Goal: Complete application form

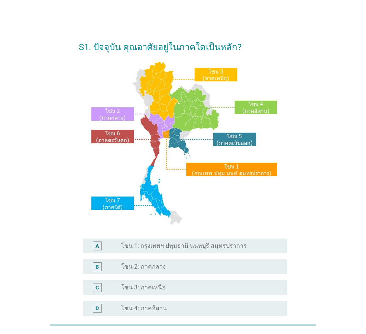
click at [171, 246] on label "โซน 1: กรุงเทพฯ ปทุมธานี นนทบุรี สมุทรปราการ" at bounding box center [184, 245] width 126 height 7
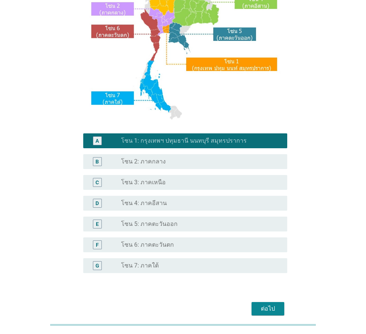
scroll to position [140, 0]
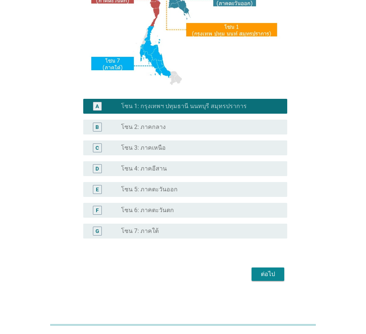
click at [268, 279] on button "ต่อไป" at bounding box center [268, 274] width 33 height 13
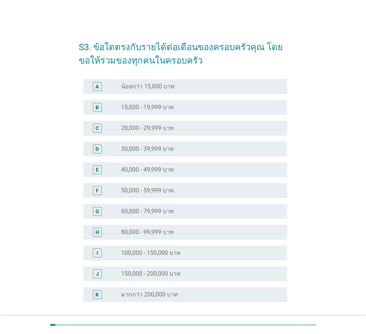
click at [168, 147] on label "30,000 - 39,999 บาท" at bounding box center [147, 148] width 53 height 7
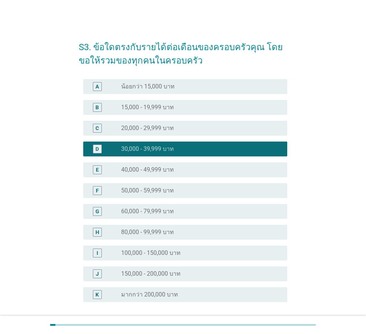
scroll to position [64, 0]
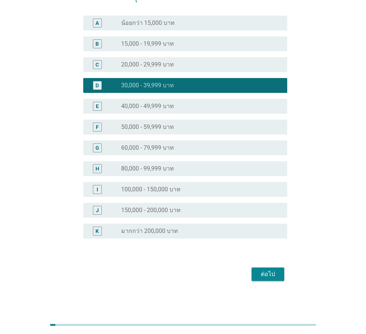
click at [259, 275] on div "ต่อไป" at bounding box center [268, 274] width 21 height 9
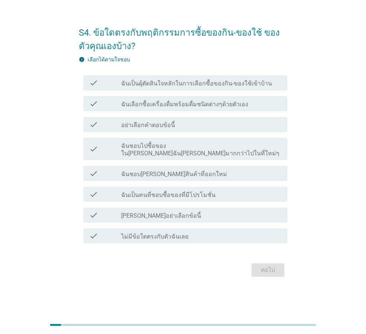
scroll to position [0, 0]
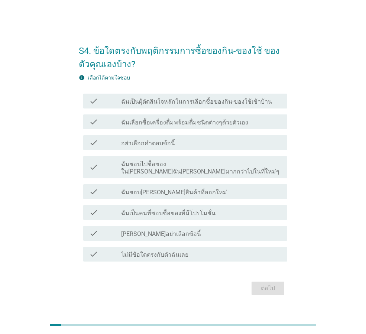
click at [158, 126] on label "ฉันเลือกซื้อเครื่องดื่มพร้อมดื่มชนิดต่างๆด้วยตัวเอง" at bounding box center [184, 122] width 127 height 7
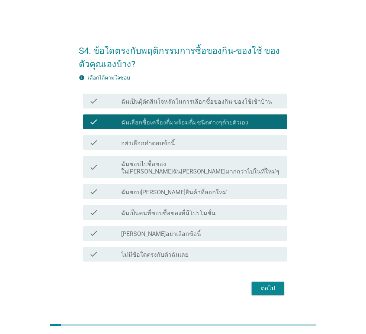
click at [163, 129] on div "check check_box ฉันเลือกซื้อเครื่องดื่มพร้อมดื่มชนิดต่างๆด้วยตัวเอง" at bounding box center [185, 122] width 204 height 15
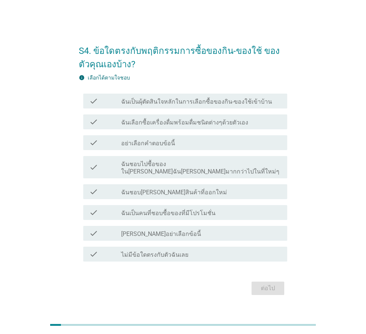
click at [160, 193] on div "check check_box_outline_blank ฉันชอบ[PERSON_NAME]สินค้าที่ออกใหม่" at bounding box center [185, 191] width 204 height 15
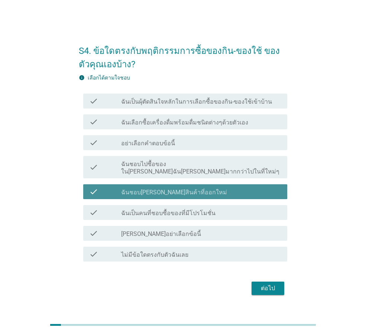
click at [160, 193] on div "check check_box_outline_blank ฉันชอบ[PERSON_NAME]สินค้าที่ออกใหม่" at bounding box center [185, 191] width 204 height 15
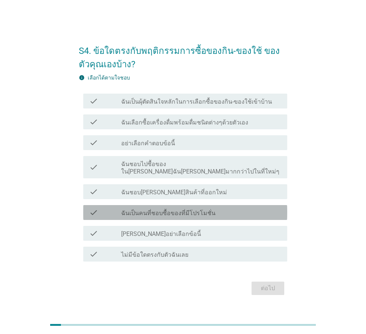
click at [161, 212] on label "ฉันเป็นคนที่ชอบซื้อของที่มีโปรโมชั่น" at bounding box center [168, 213] width 94 height 7
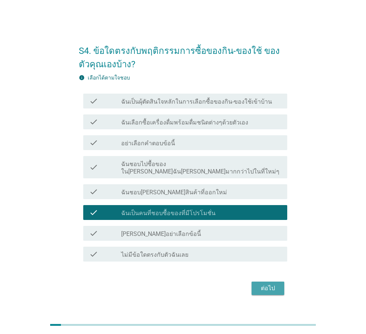
click at [281, 285] on button "ต่อไป" at bounding box center [268, 288] width 33 height 13
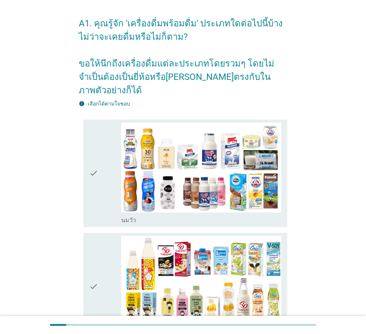
scroll to position [37, 0]
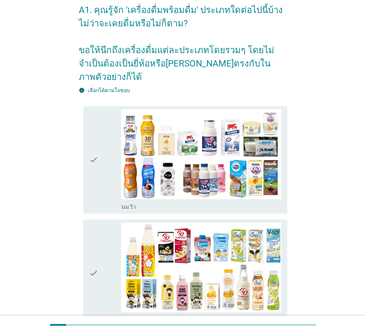
click at [101, 164] on div "check" at bounding box center [105, 159] width 32 height 101
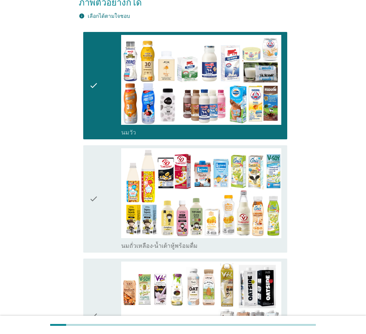
click at [103, 164] on div "check" at bounding box center [105, 198] width 32 height 101
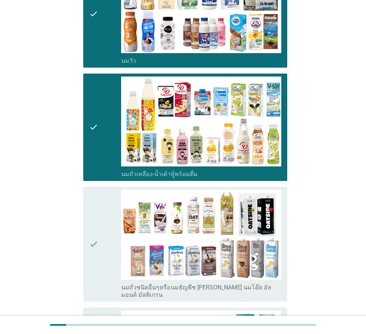
scroll to position [260, 0]
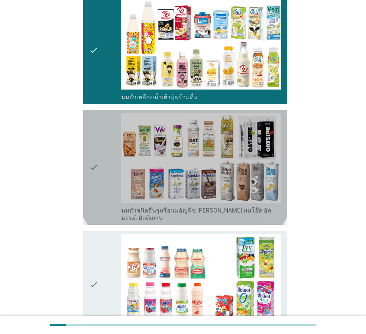
click at [104, 164] on div "check" at bounding box center [105, 167] width 32 height 109
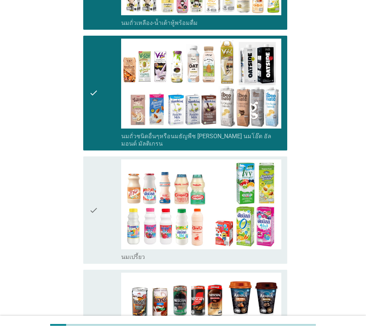
click at [104, 164] on div "check" at bounding box center [105, 209] width 32 height 101
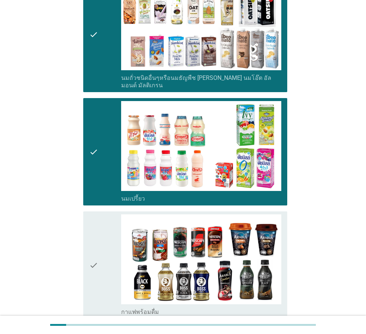
scroll to position [446, 0]
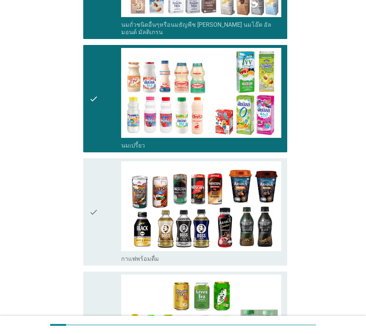
click at [104, 164] on div "check" at bounding box center [105, 211] width 32 height 101
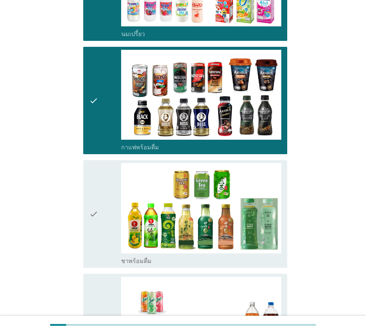
click at [104, 164] on div "check" at bounding box center [105, 213] width 32 height 101
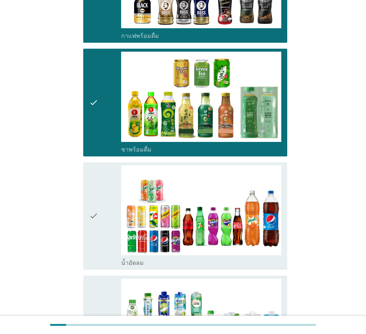
click at [104, 165] on div "check" at bounding box center [105, 215] width 32 height 101
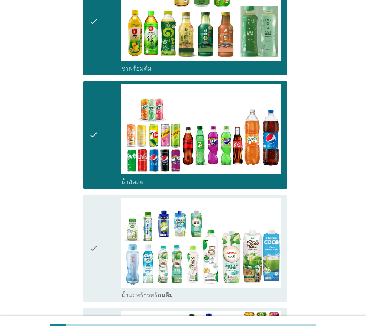
scroll to position [818, 0]
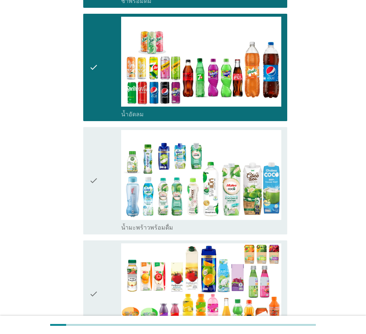
click at [104, 164] on div "check" at bounding box center [105, 180] width 32 height 101
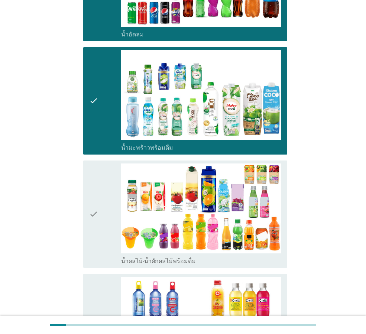
scroll to position [967, 0]
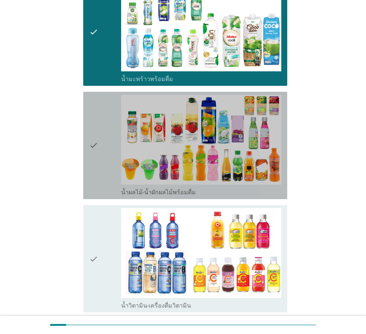
click at [104, 164] on div "check" at bounding box center [105, 145] width 32 height 101
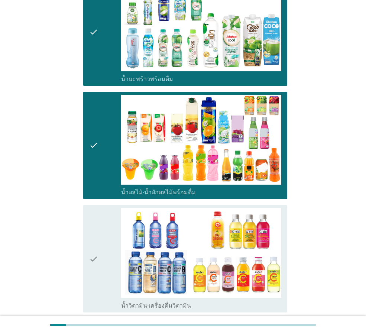
click at [105, 213] on div "check" at bounding box center [105, 258] width 32 height 101
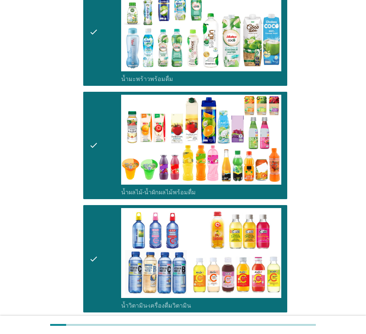
scroll to position [1152, 0]
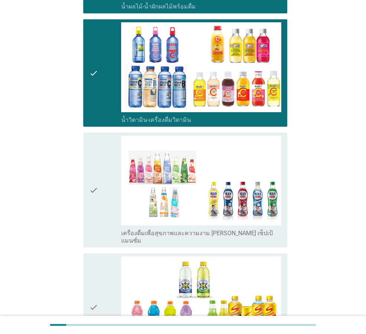
click at [100, 190] on div "check" at bounding box center [105, 190] width 32 height 109
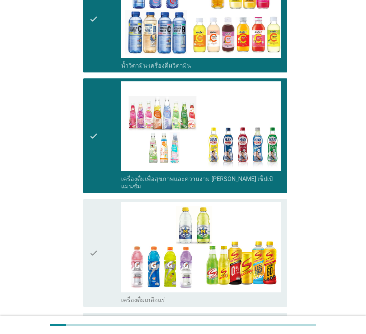
scroll to position [1264, 0]
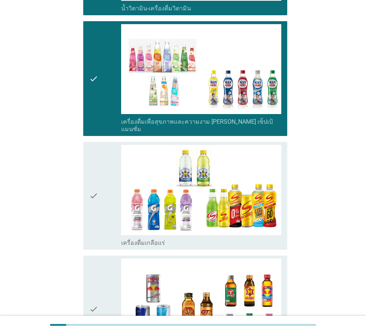
click at [100, 190] on div "check" at bounding box center [105, 195] width 32 height 101
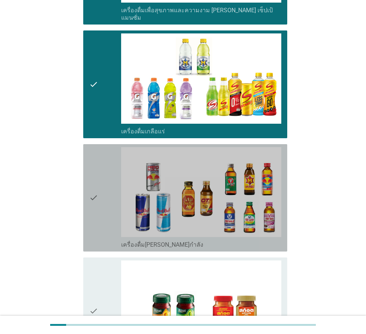
click at [100, 190] on div "check" at bounding box center [105, 197] width 32 height 101
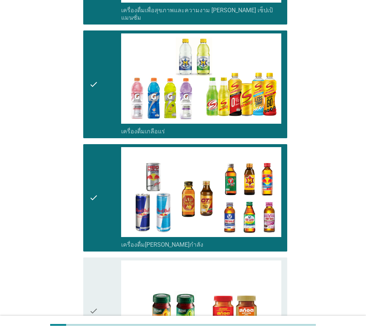
scroll to position [1486, 0]
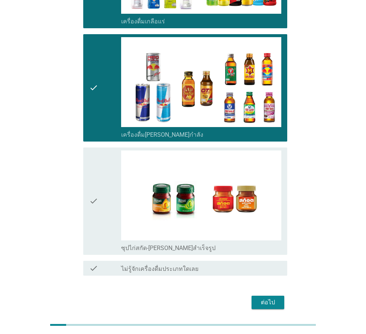
click at [100, 190] on div "check" at bounding box center [105, 201] width 32 height 101
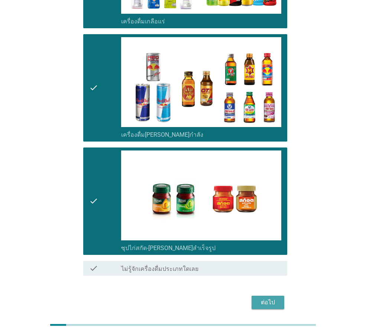
click at [273, 298] on div "ต่อไป" at bounding box center [268, 302] width 21 height 9
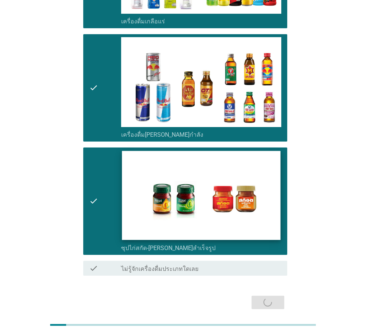
scroll to position [0, 0]
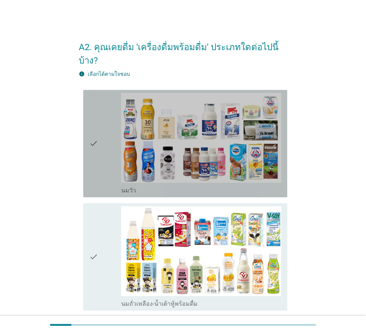
click at [115, 145] on div "check" at bounding box center [105, 143] width 32 height 101
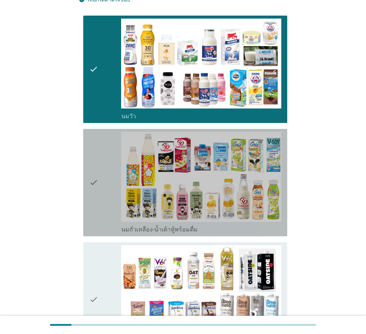
click at [115, 145] on div "check" at bounding box center [105, 182] width 32 height 101
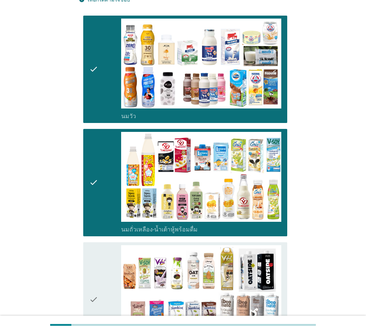
scroll to position [223, 0]
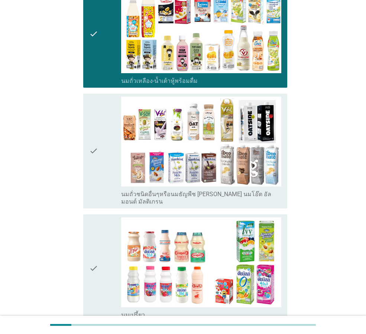
click at [108, 136] on div "check" at bounding box center [105, 151] width 32 height 109
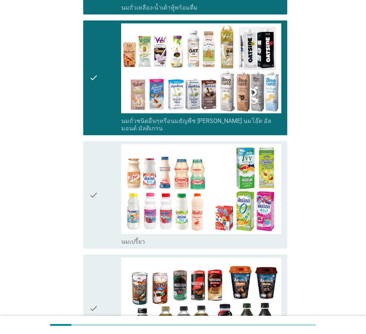
scroll to position [297, 0]
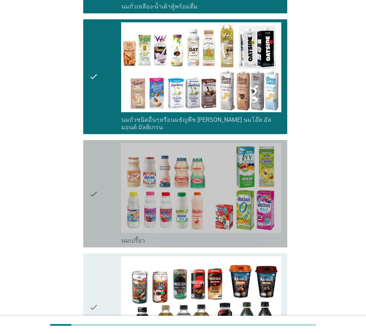
click at [107, 174] on div "check" at bounding box center [105, 193] width 32 height 101
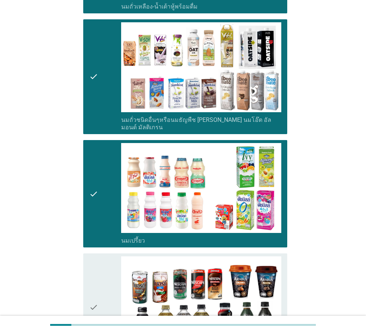
scroll to position [446, 0]
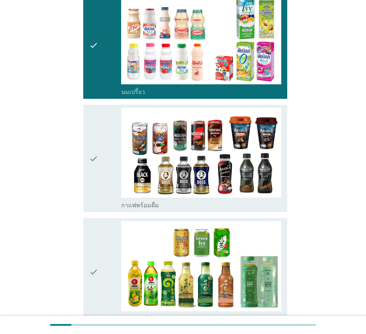
click at [107, 174] on div "check" at bounding box center [105, 158] width 32 height 101
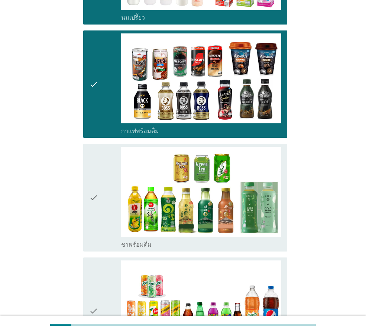
click at [107, 174] on div "check" at bounding box center [105, 197] width 32 height 101
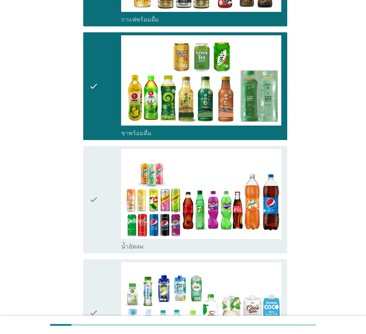
click at [107, 174] on div "check" at bounding box center [105, 199] width 32 height 101
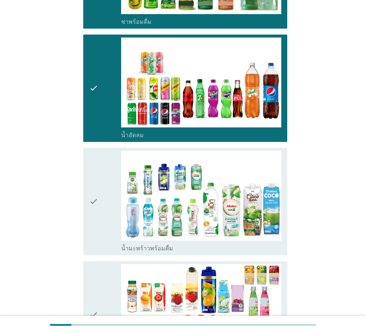
click at [107, 174] on div "check" at bounding box center [105, 201] width 32 height 101
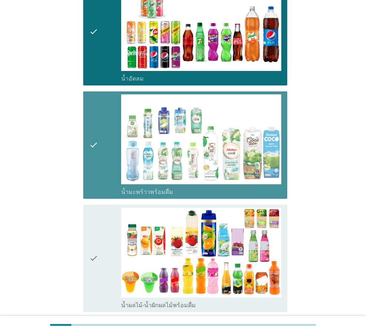
scroll to position [892, 0]
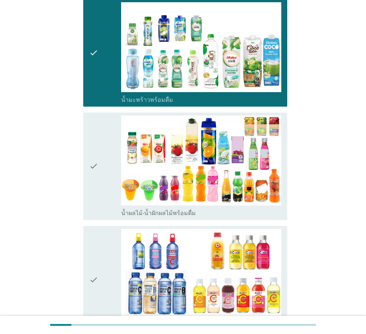
click at [107, 174] on div "check" at bounding box center [105, 166] width 32 height 101
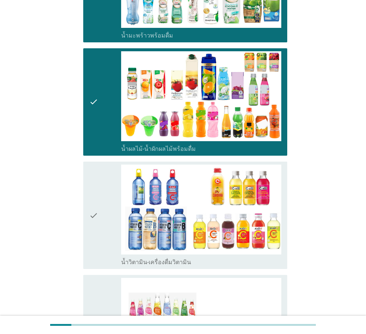
scroll to position [1004, 0]
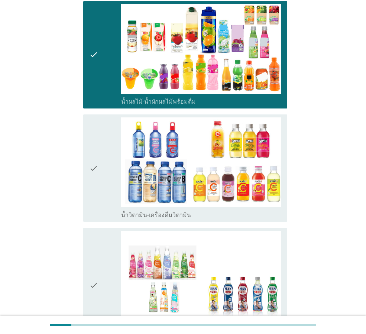
click at [107, 174] on div "check" at bounding box center [105, 167] width 32 height 101
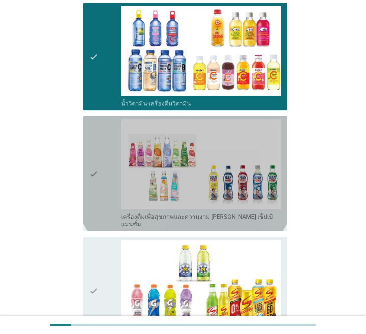
click at [107, 174] on div "check" at bounding box center [105, 173] width 32 height 109
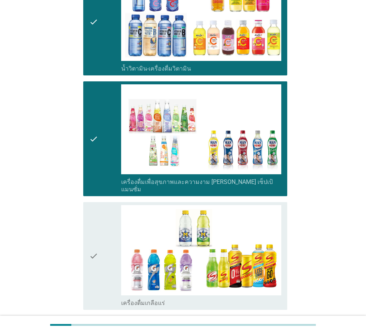
scroll to position [1227, 0]
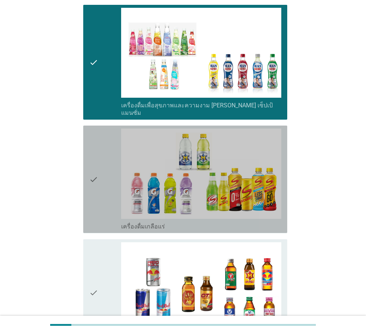
click at [107, 174] on div "check" at bounding box center [105, 179] width 32 height 101
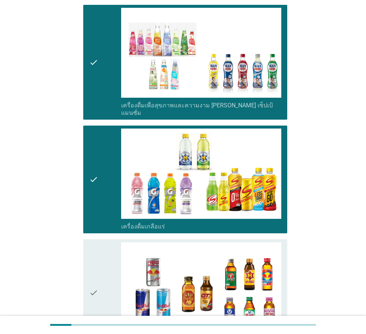
scroll to position [1264, 0]
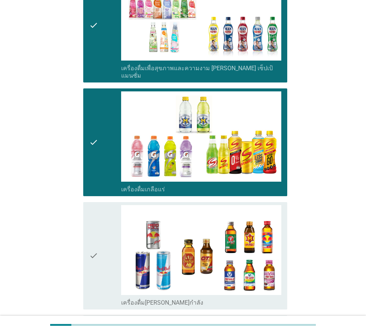
click at [108, 205] on div "check" at bounding box center [105, 255] width 32 height 101
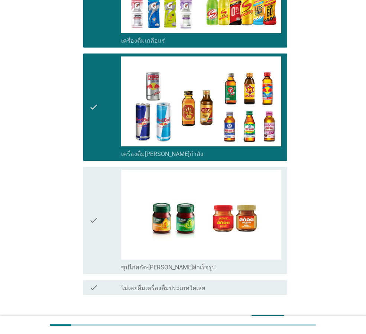
click at [108, 179] on div "check" at bounding box center [105, 220] width 32 height 101
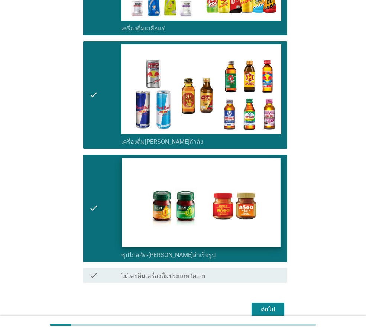
scroll to position [1432, 0]
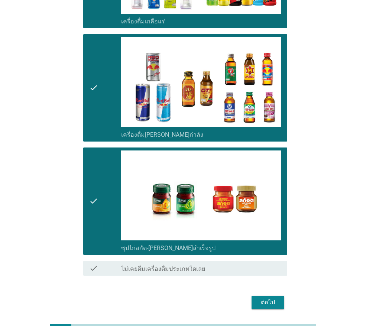
click at [262, 298] on div "ต่อไป" at bounding box center [268, 302] width 21 height 9
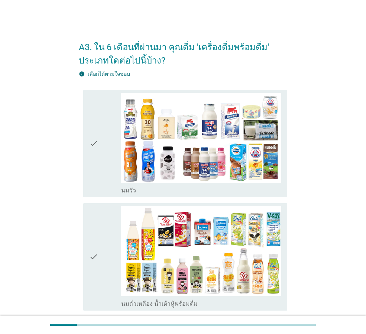
click at [107, 146] on div "check" at bounding box center [105, 143] width 32 height 101
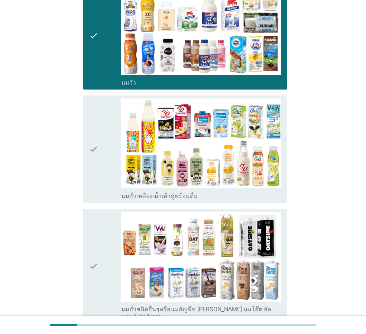
scroll to position [112, 0]
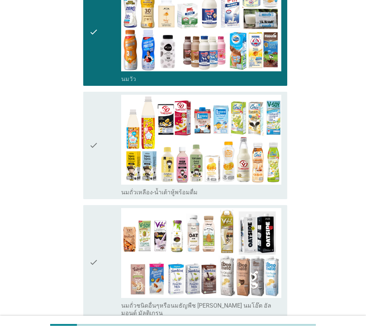
click at [114, 174] on div "check" at bounding box center [105, 145] width 32 height 101
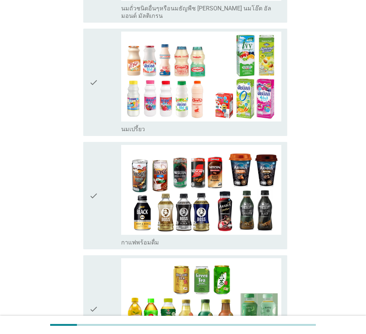
scroll to position [483, 0]
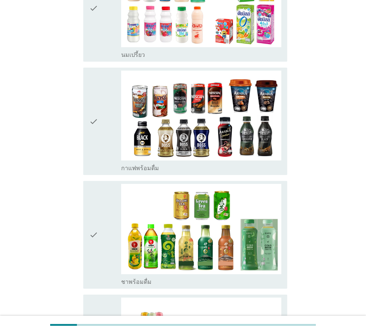
click at [100, 201] on div "check" at bounding box center [105, 234] width 32 height 101
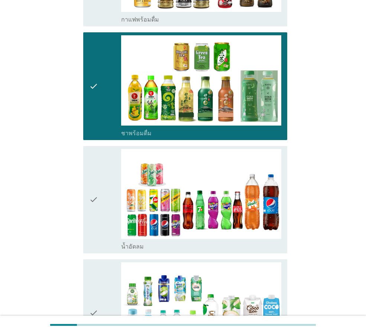
click at [100, 200] on div "check" at bounding box center [105, 199] width 32 height 101
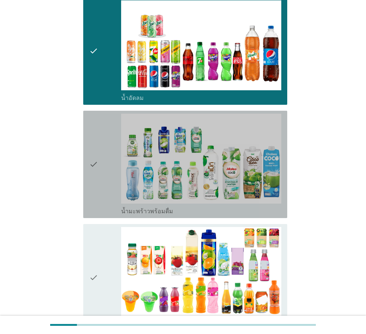
click at [100, 197] on div "check" at bounding box center [105, 164] width 32 height 101
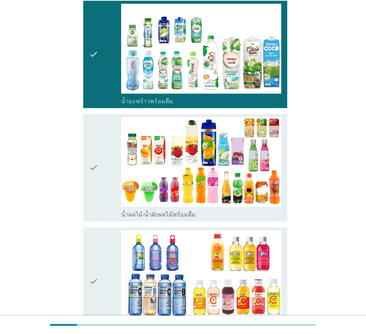
scroll to position [892, 0]
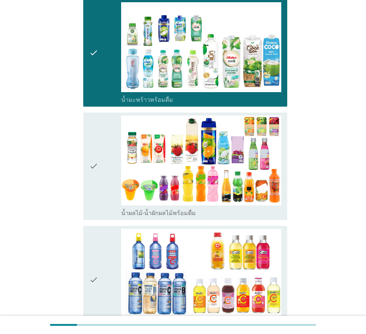
click at [104, 193] on div "check" at bounding box center [105, 166] width 32 height 101
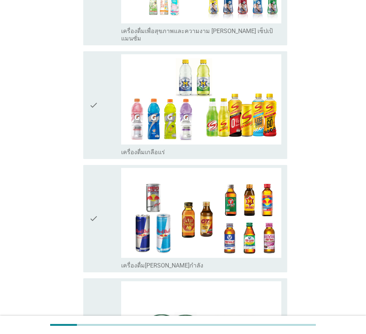
scroll to position [1413, 0]
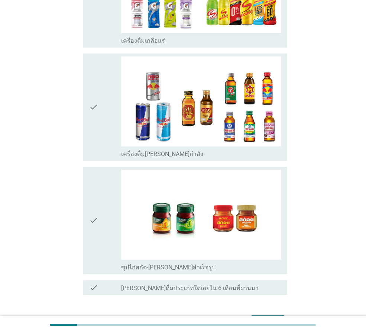
click at [265, 317] on div "ต่อไป" at bounding box center [268, 321] width 21 height 9
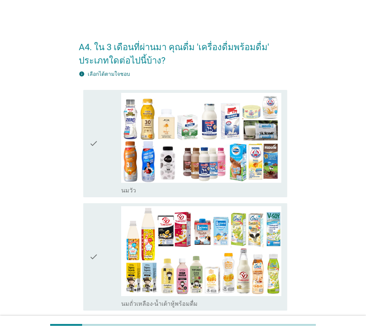
click at [104, 157] on div "check" at bounding box center [105, 143] width 32 height 101
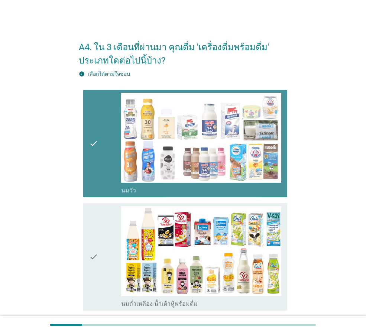
click at [106, 228] on div "check" at bounding box center [105, 256] width 32 height 101
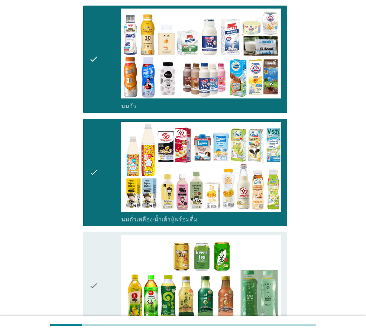
scroll to position [149, 0]
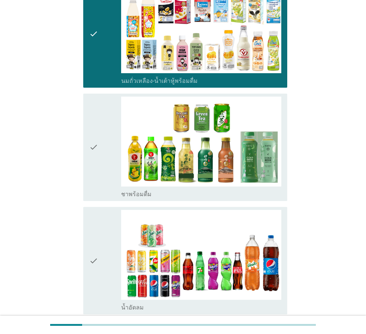
click at [105, 186] on div "check" at bounding box center [105, 147] width 32 height 101
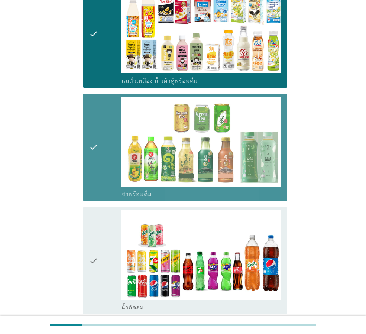
click at [103, 229] on div "check" at bounding box center [105, 260] width 32 height 101
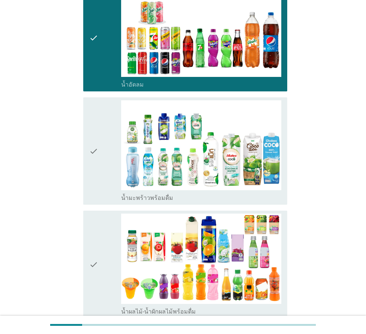
click at [109, 190] on div "check" at bounding box center [105, 150] width 32 height 101
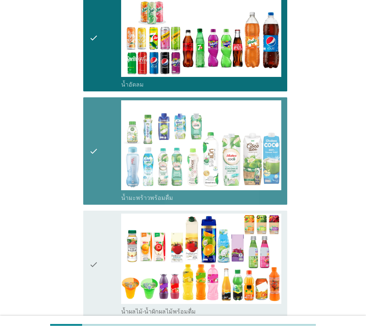
click at [113, 225] on div "check" at bounding box center [105, 264] width 32 height 101
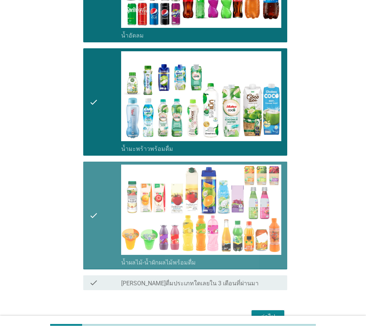
scroll to position [538, 0]
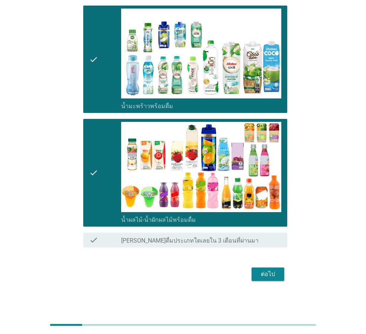
click at [258, 272] on div "ต่อไป" at bounding box center [268, 274] width 21 height 9
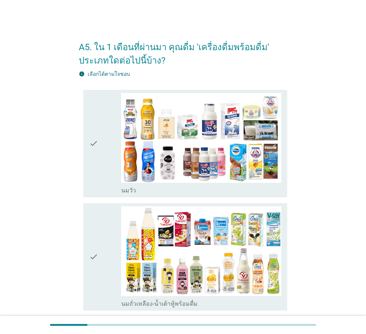
click at [99, 215] on div "check" at bounding box center [105, 256] width 32 height 101
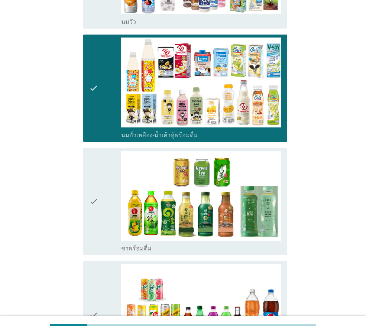
scroll to position [223, 0]
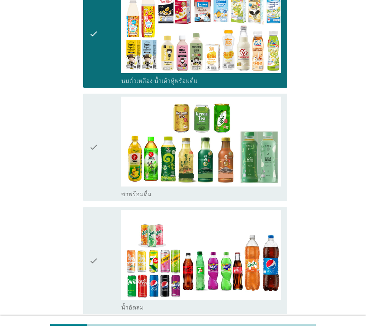
click at [99, 182] on div "check" at bounding box center [105, 147] width 32 height 101
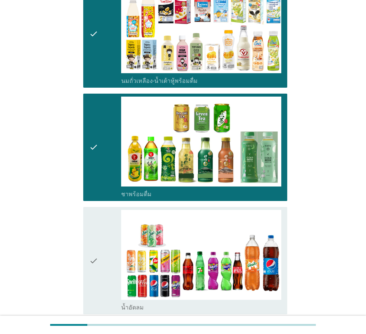
click at [100, 232] on div "check" at bounding box center [105, 260] width 32 height 101
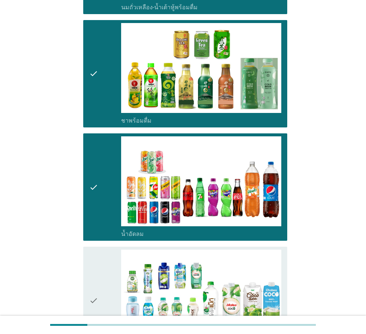
scroll to position [297, 0]
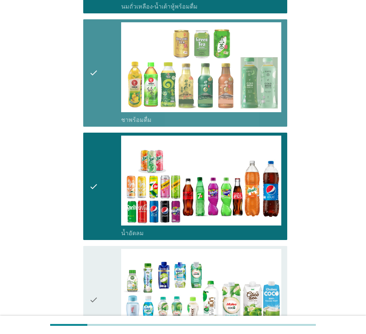
click at [102, 110] on div "check" at bounding box center [105, 72] width 32 height 101
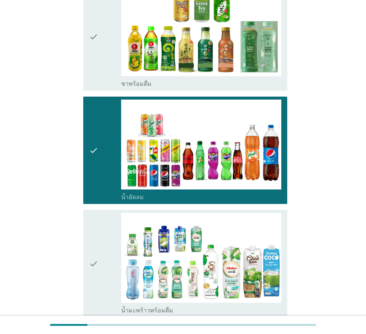
scroll to position [409, 0]
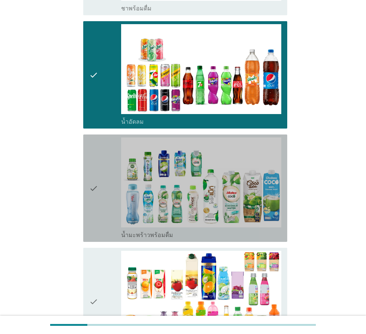
click at [96, 199] on icon "check" at bounding box center [93, 188] width 9 height 101
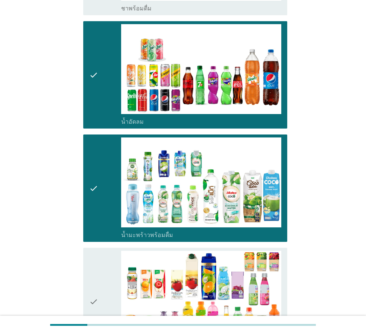
scroll to position [520, 0]
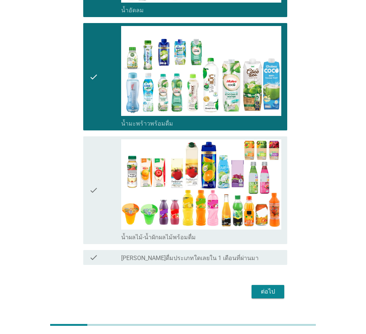
click at [106, 194] on div "check" at bounding box center [105, 189] width 32 height 101
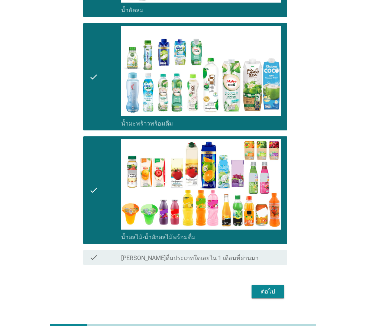
click at [112, 212] on div "check" at bounding box center [105, 189] width 32 height 101
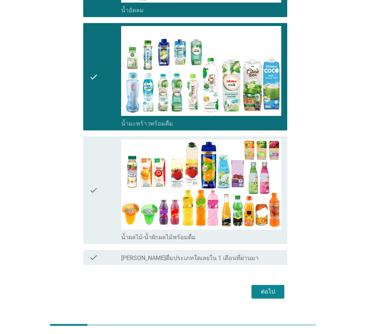
click at [266, 290] on div "ต่อไป" at bounding box center [268, 291] width 21 height 9
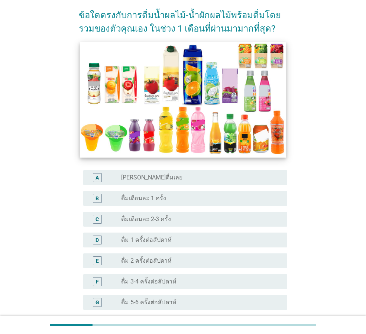
scroll to position [74, 0]
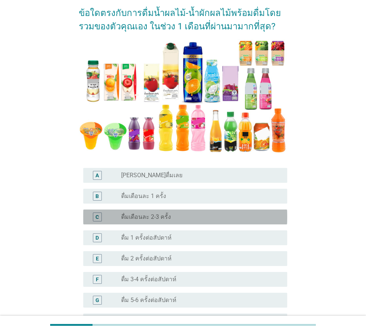
click at [162, 215] on label "ดื่มเดือนละ 2-3 ครั้ง" at bounding box center [146, 216] width 50 height 7
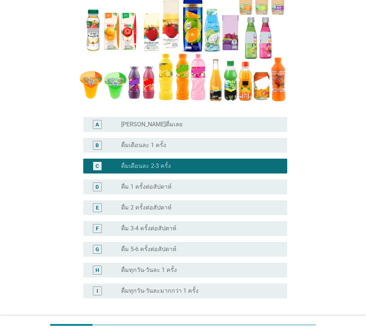
scroll to position [185, 0]
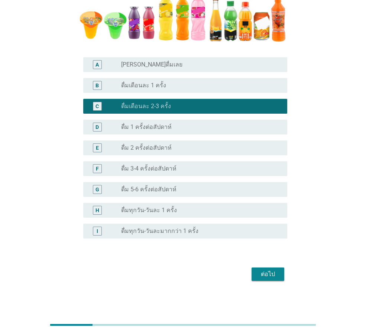
click at [262, 279] on button "ต่อไป" at bounding box center [268, 274] width 33 height 13
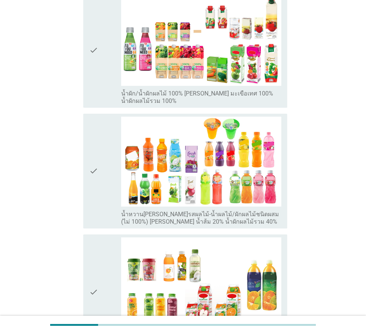
scroll to position [260, 0]
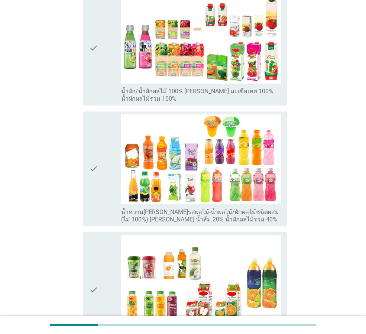
drag, startPoint x: 96, startPoint y: 180, endPoint x: 96, endPoint y: 210, distance: 30.9
click at [95, 179] on icon "check" at bounding box center [93, 169] width 9 height 109
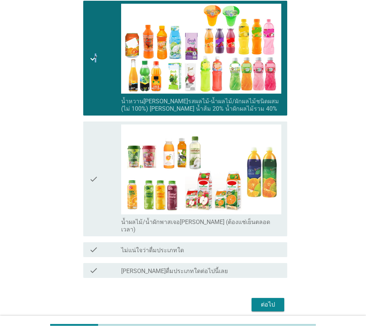
scroll to position [374, 0]
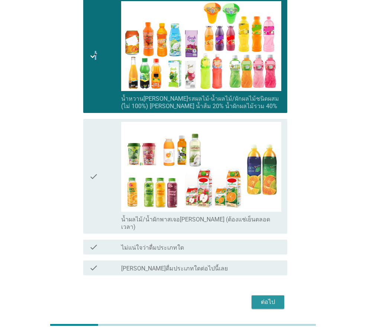
click at [257, 296] on button "ต่อไป" at bounding box center [268, 302] width 33 height 13
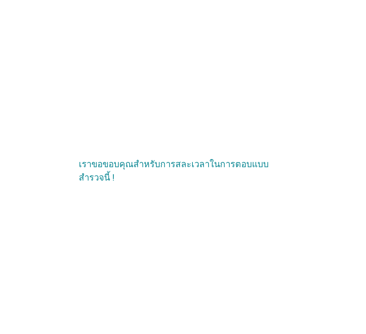
scroll to position [0, 0]
